Goal: Navigation & Orientation: Understand site structure

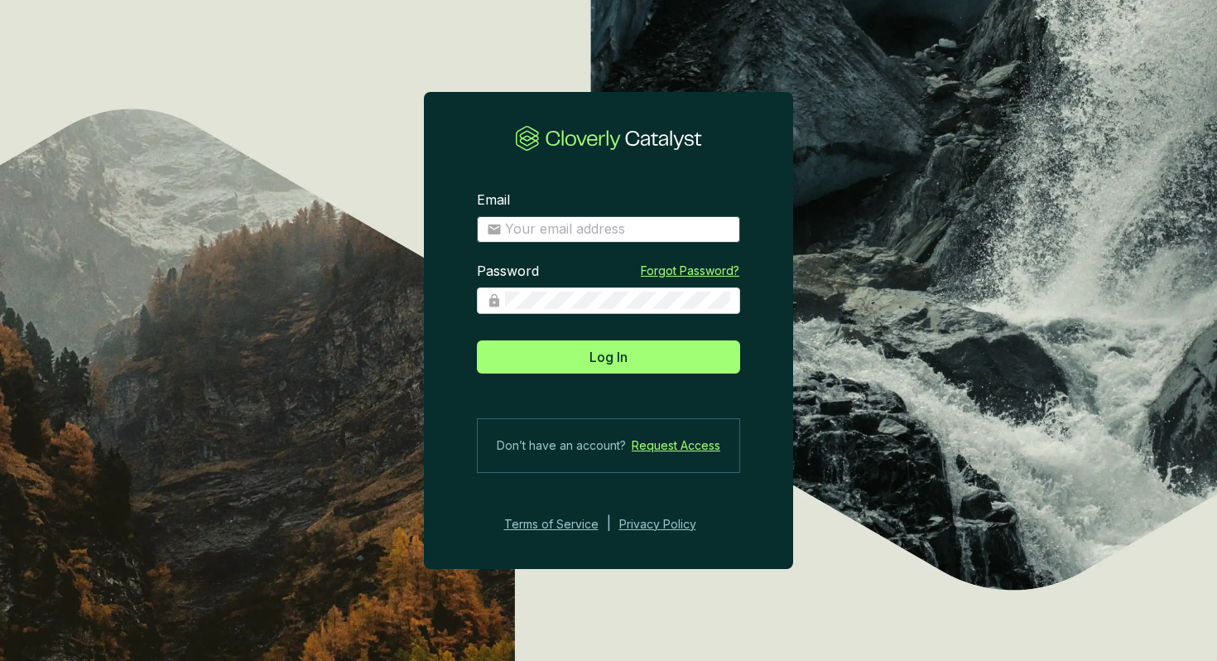
click at [693, 239] on span at bounding box center [608, 229] width 263 height 27
click at [692, 229] on input "Email" at bounding box center [617, 229] width 225 height 18
type input "[EMAIL_ADDRESS][DOMAIN_NAME]"
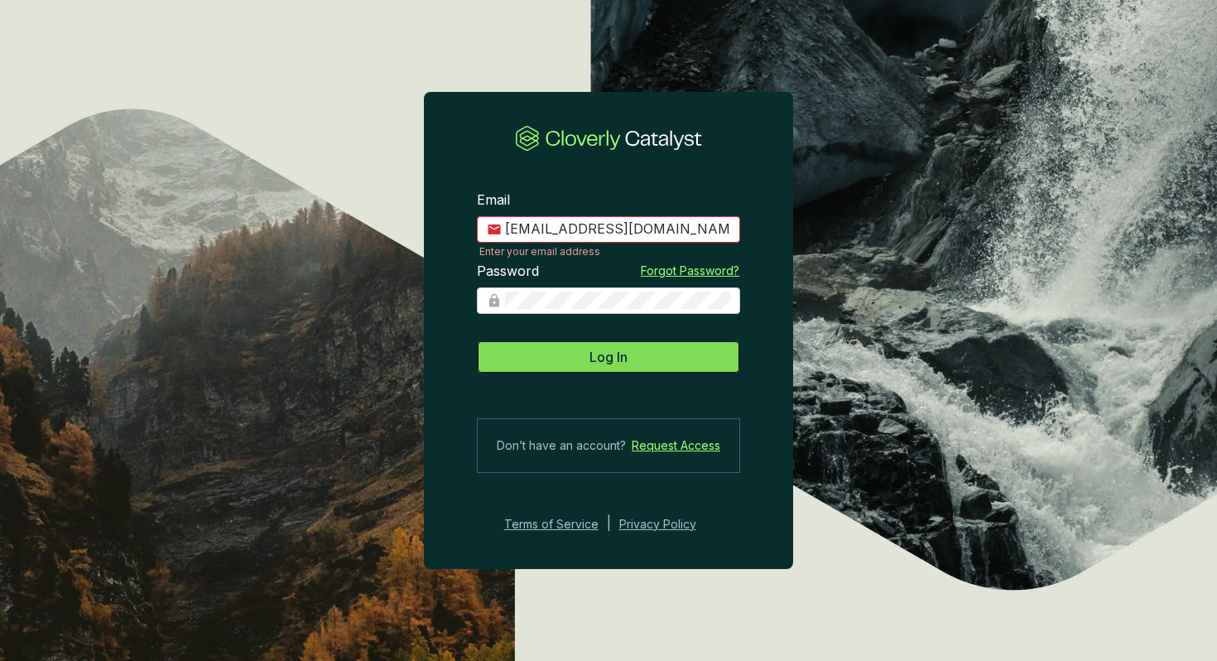
click at [652, 354] on button "Log In" at bounding box center [608, 356] width 263 height 33
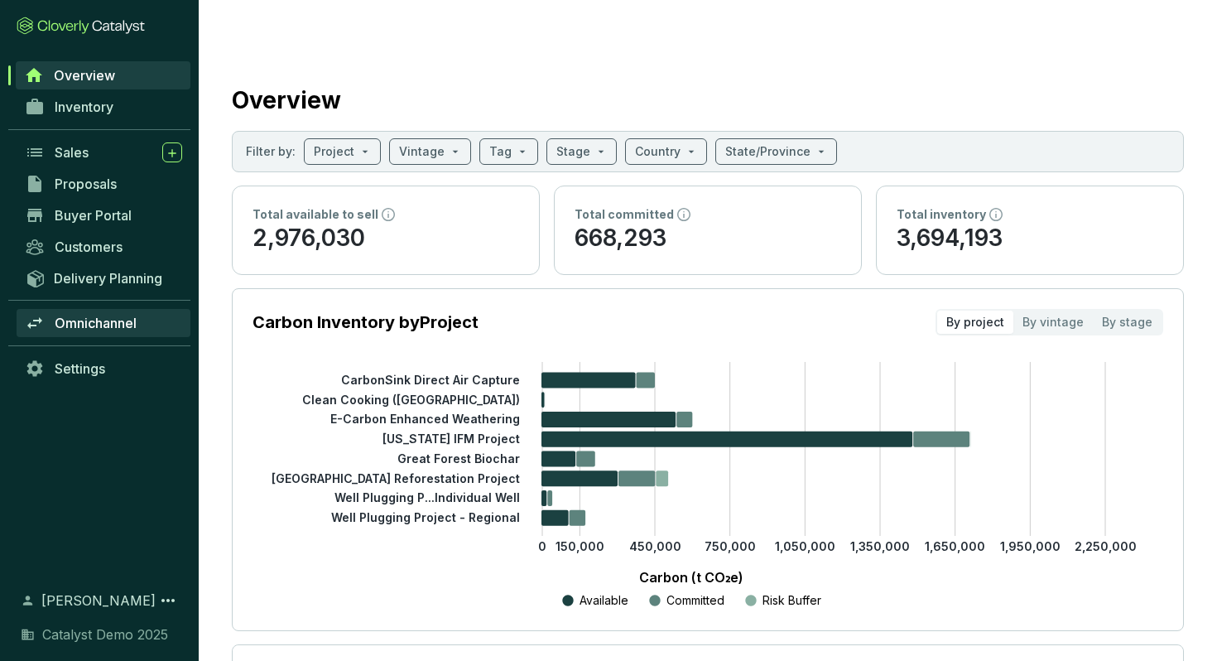
click at [119, 321] on span "Omnichannel" at bounding box center [96, 323] width 82 height 17
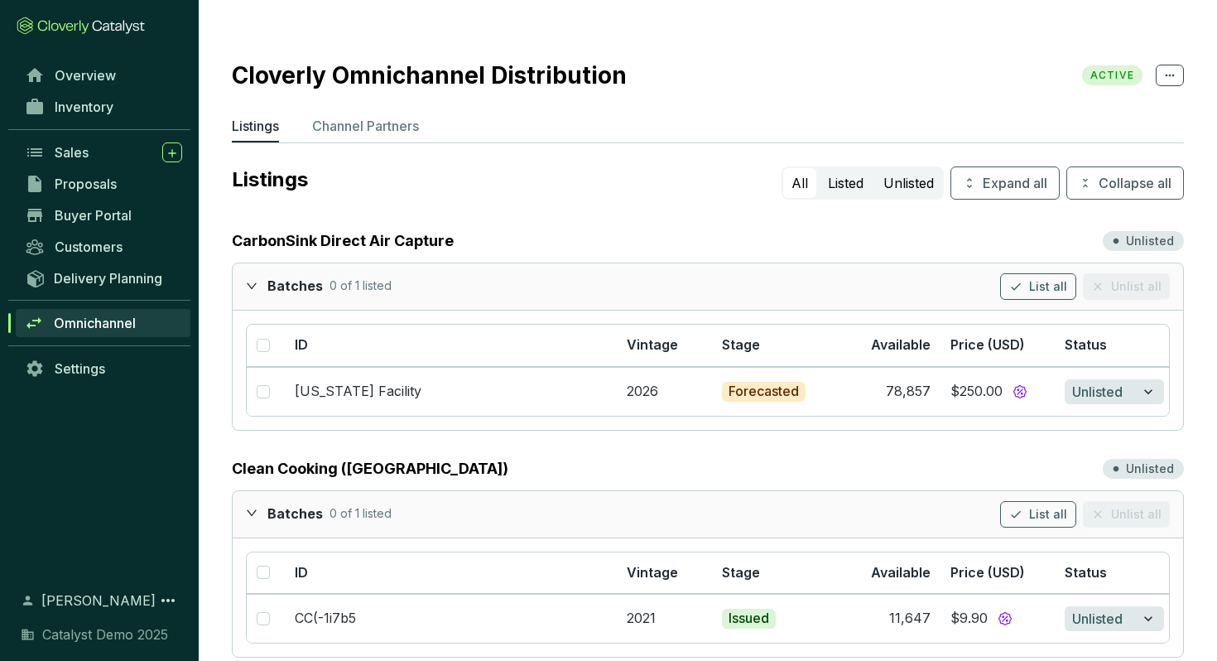
click at [373, 116] on p "Channel Partners" at bounding box center [365, 126] width 107 height 20
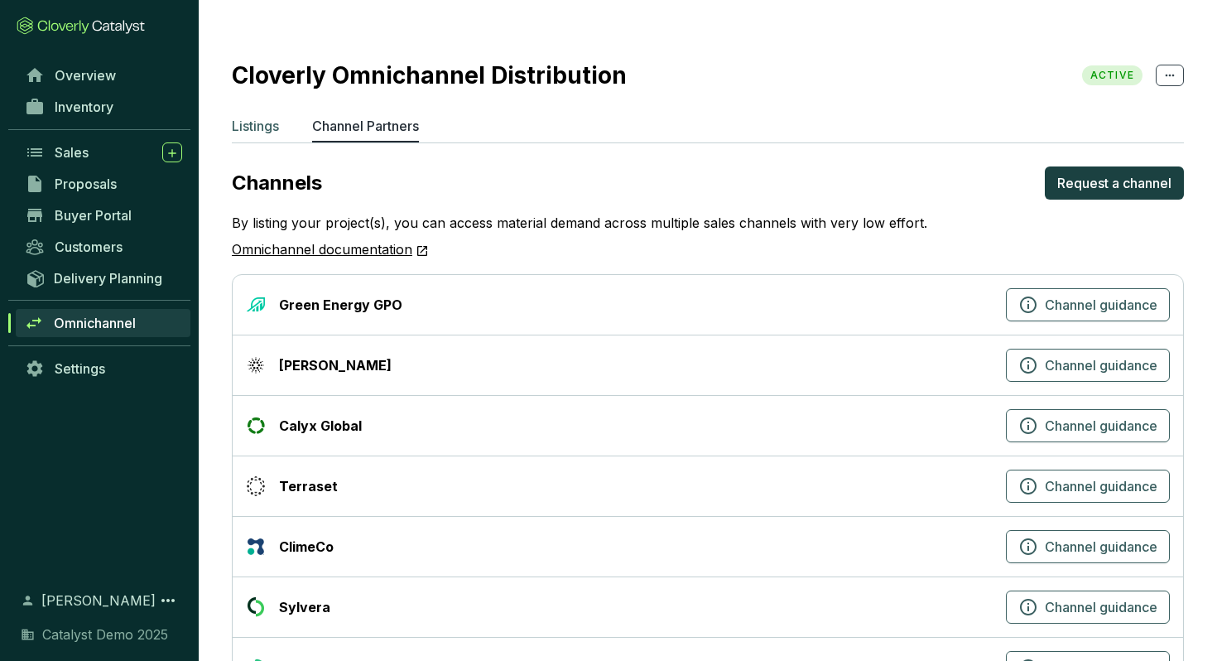
click at [267, 116] on p "Listings" at bounding box center [255, 126] width 47 height 20
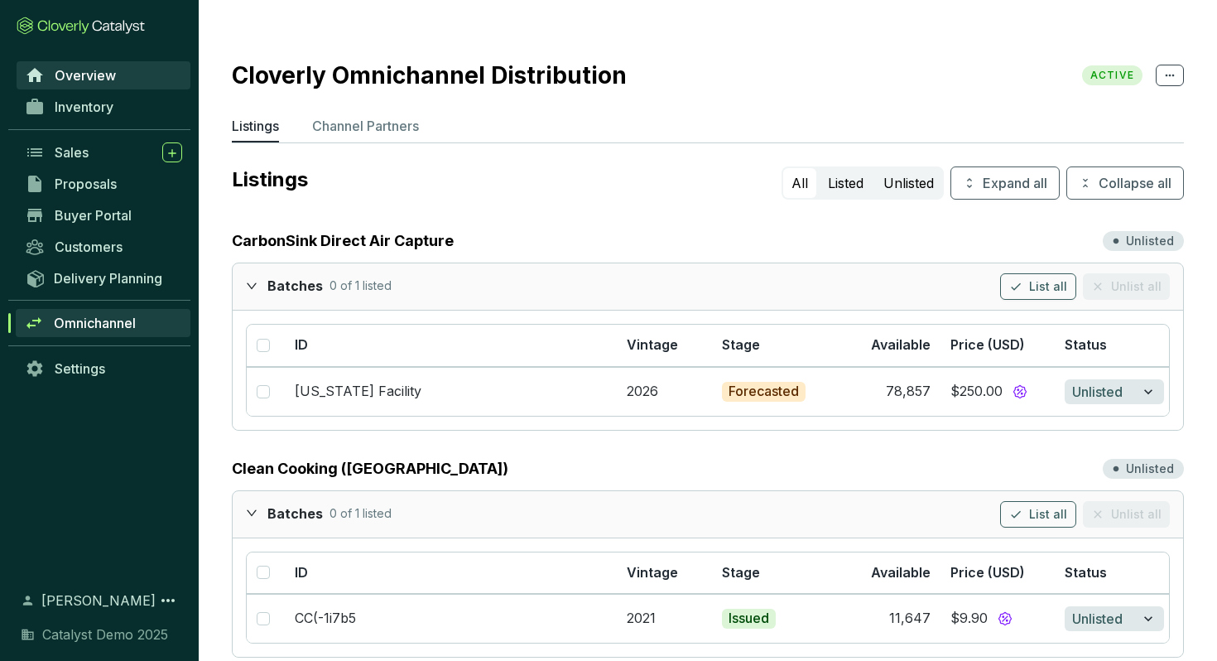
click at [113, 75] on span "Overview" at bounding box center [85, 75] width 61 height 17
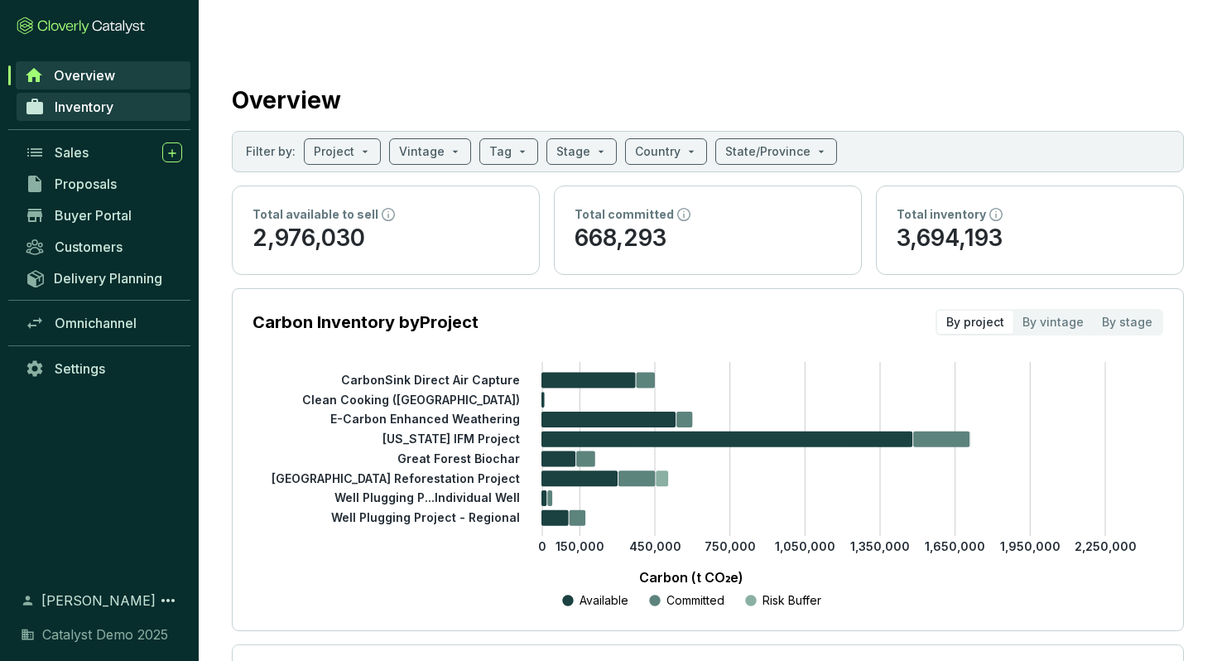
click at [102, 111] on span "Inventory" at bounding box center [84, 107] width 59 height 17
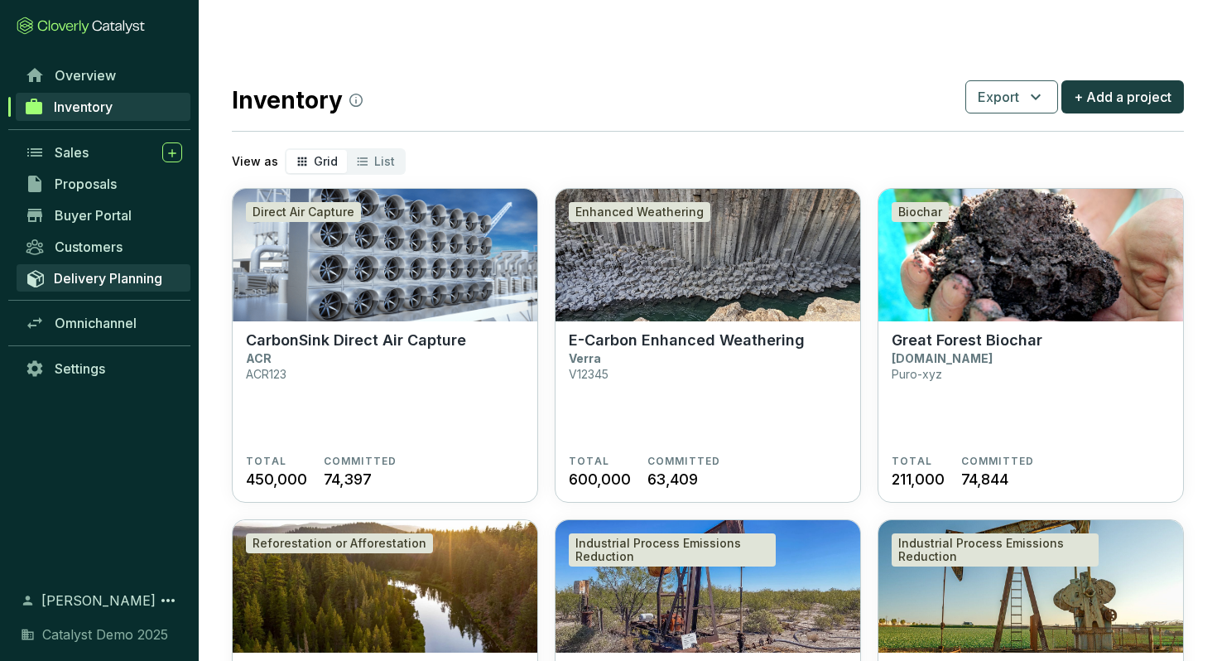
click at [94, 274] on span "Delivery Planning" at bounding box center [108, 278] width 108 height 17
